Goal: Information Seeking & Learning: Stay updated

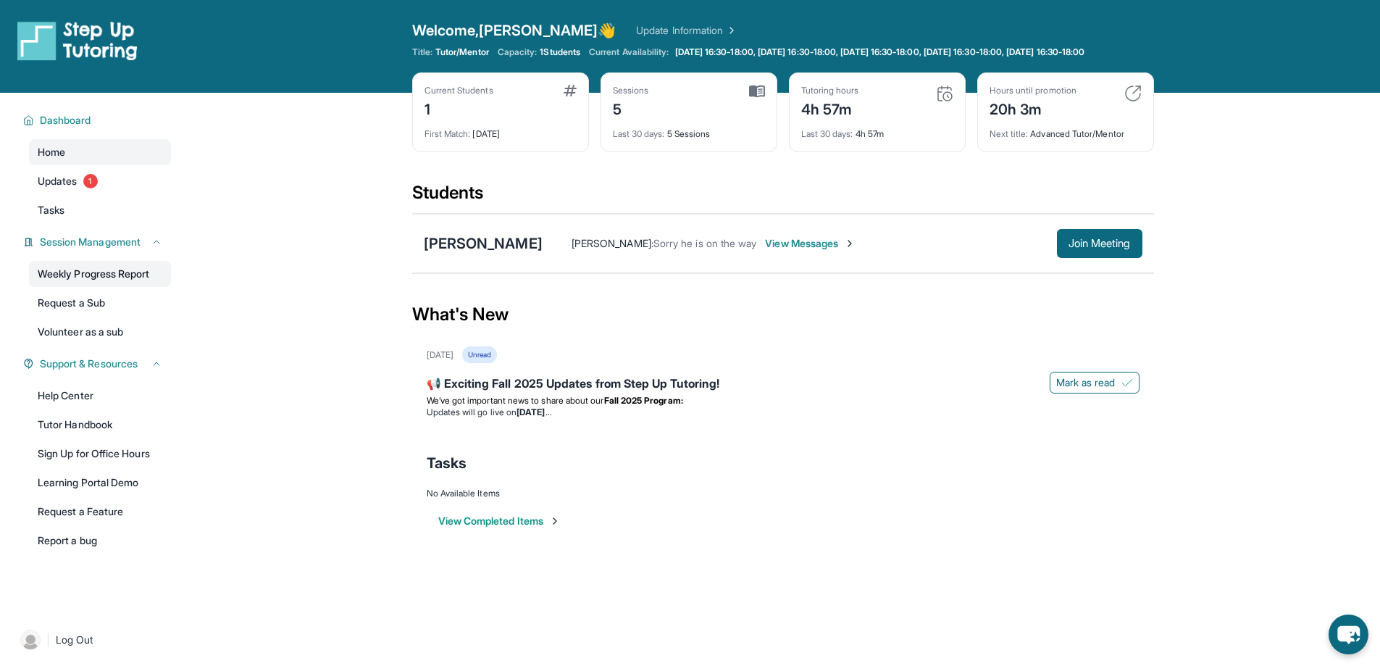
click at [112, 273] on link "Weekly Progress Report" at bounding box center [100, 274] width 142 height 26
click at [56, 188] on span "Updates" at bounding box center [58, 181] width 40 height 14
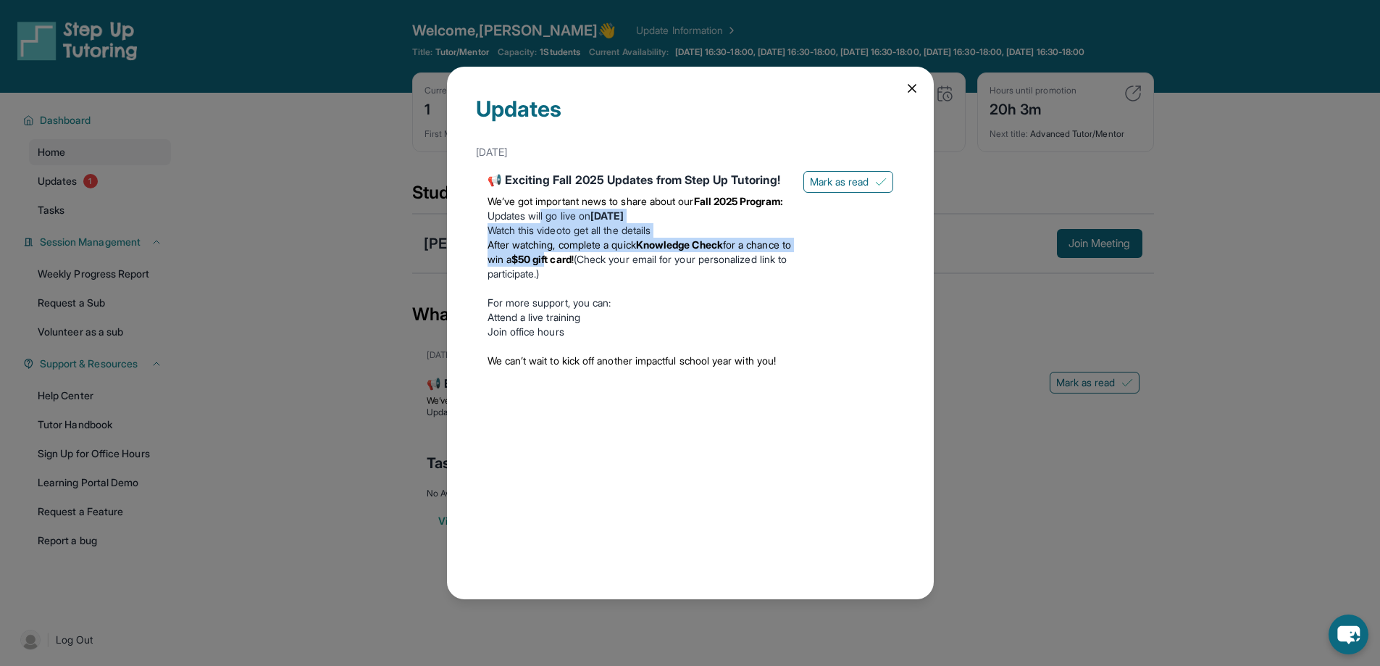
drag, startPoint x: 543, startPoint y: 253, endPoint x: 629, endPoint y: 290, distance: 93.5
click at [621, 281] on ul "Updates will go live [DATE][DATE] Watch this video to get all the details After…" at bounding box center [639, 245] width 304 height 72
click at [649, 281] on li "After watching, complete a quick Knowledge Check for a chance to win a $50 gift…" at bounding box center [639, 259] width 304 height 43
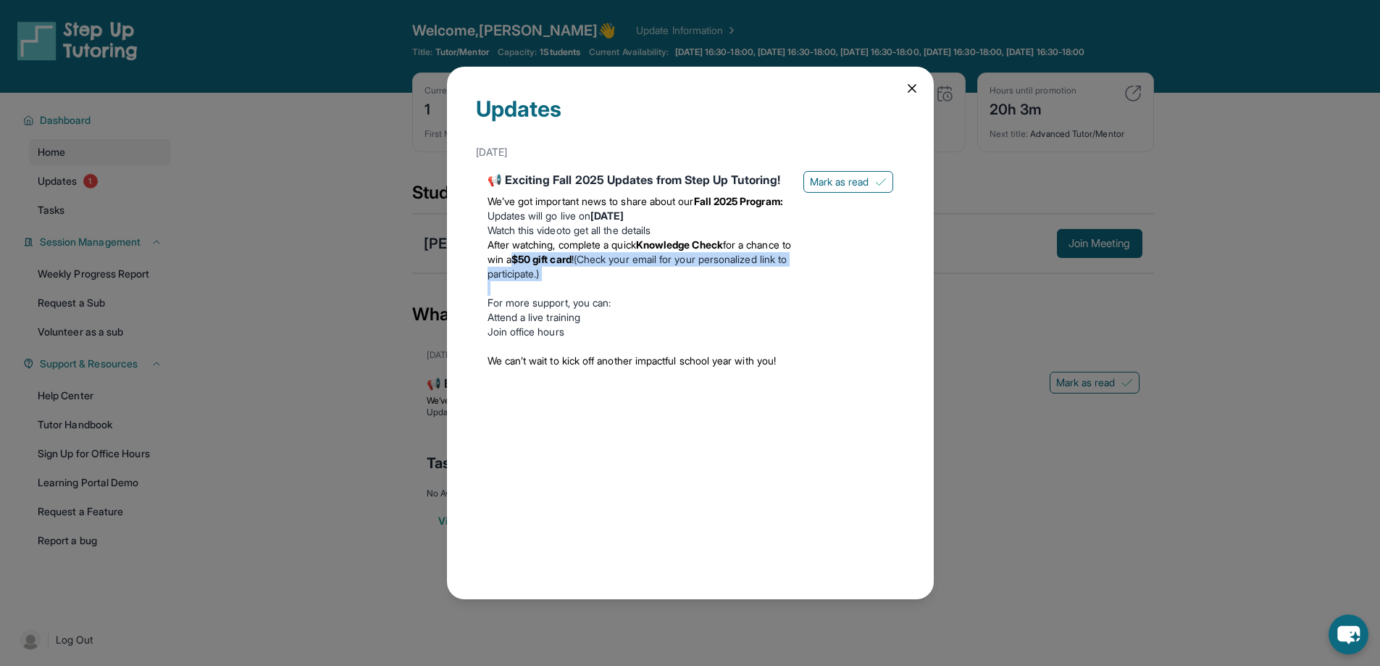
drag, startPoint x: 558, startPoint y: 290, endPoint x: 582, endPoint y: 313, distance: 33.3
click at [582, 313] on div "We’ve got important news to share about our Fall 2025 Program: Updates will go …" at bounding box center [639, 280] width 304 height 185
click at [614, 281] on li "After watching, complete a quick Knowledge Check for a chance to win a $50 gift…" at bounding box center [639, 259] width 304 height 43
drag, startPoint x: 290, startPoint y: 236, endPoint x: 271, endPoint y: 265, distance: 35.0
click at [287, 241] on div "Updates [DATE] 📢 Exciting Fall 2025 Updates from Step Up Tutoring! We’ve got im…" at bounding box center [690, 333] width 1380 height 666
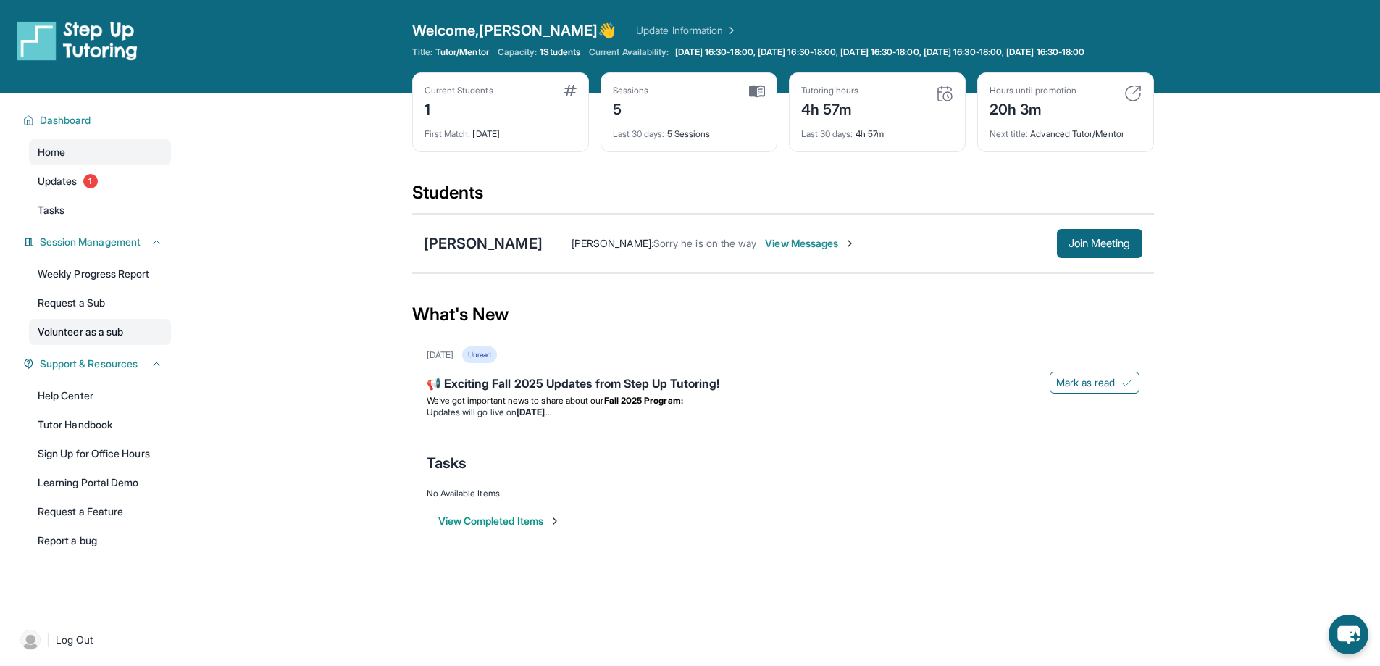
click at [141, 336] on link "Volunteer as a sub" at bounding box center [100, 332] width 142 height 26
